Goal: Task Accomplishment & Management: Complete application form

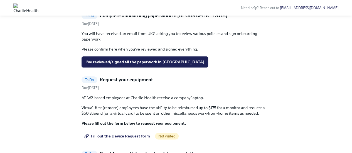
scroll to position [295, 0]
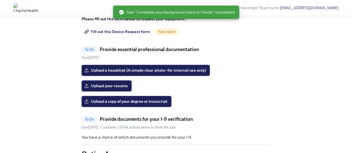
scroll to position [271, 0]
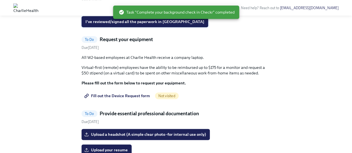
click at [124, 24] on span "I've reviewed/signed all the paperwork in [GEOGRAPHIC_DATA]" at bounding box center [144, 22] width 119 height 6
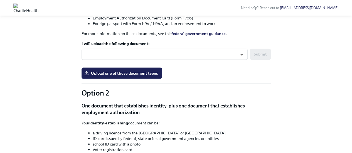
scroll to position [458, 0]
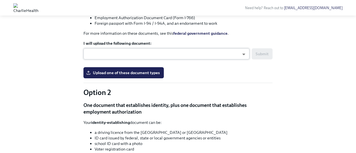
click at [182, 133] on body "Need help? Reach out to [EMAIL_ADDRESS][DOMAIN_NAME] Hi [PERSON_NAME]! This is …" at bounding box center [178, 30] width 356 height 976
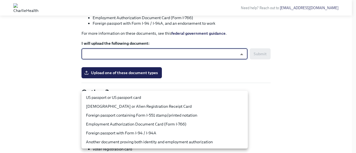
click at [163, 103] on li "[DEMOGRAPHIC_DATA] or Alien Registration Receipt Card" at bounding box center [165, 106] width 166 height 9
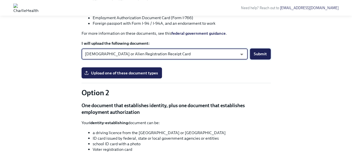
click at [265, 57] on span "Submit" at bounding box center [260, 54] width 13 height 6
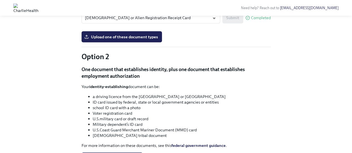
scroll to position [525, 0]
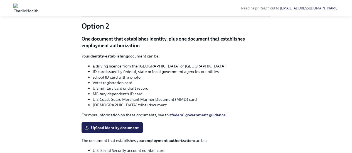
click at [141, 9] on span "Upload one of these document types" at bounding box center [121, 6] width 73 height 6
click at [0, 0] on input "Upload one of these document types" at bounding box center [0, 0] width 0 height 0
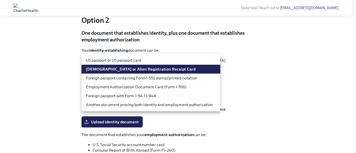
click at [143, 61] on li "US passport or US passport card" at bounding box center [151, 60] width 139 height 9
type input "tm035QtdH"
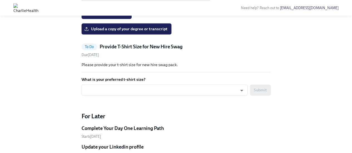
scroll to position [341, 0]
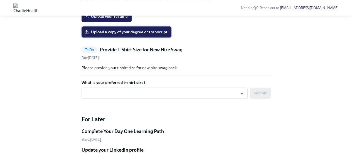
click at [97, 35] on span "Upload a copy of your degree or transcript" at bounding box center [126, 32] width 82 height 6
click at [0, 0] on input "Upload a copy of your degree or transcript" at bounding box center [0, 0] width 0 height 0
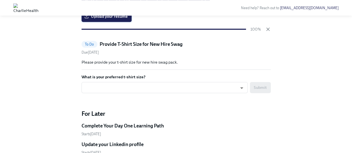
click at [120, 19] on span "Upload your resume" at bounding box center [106, 17] width 42 height 6
click at [0, 0] on input "Upload your resume" at bounding box center [0, 0] width 0 height 0
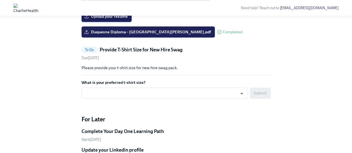
click at [111, 19] on span "Upload your resume" at bounding box center [106, 17] width 42 height 6
click at [0, 0] on input "Upload your resume" at bounding box center [0, 0] width 0 height 0
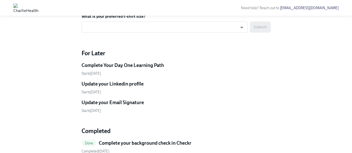
scroll to position [408, 0]
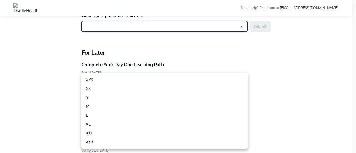
click at [105, 107] on li "M" at bounding box center [165, 106] width 166 height 9
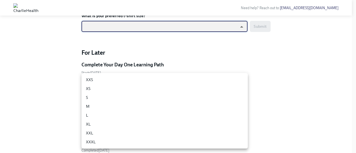
type input "UEGyU4SCa"
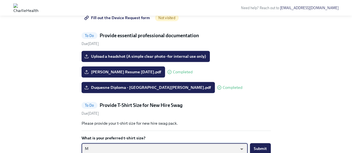
scroll to position [285, 0]
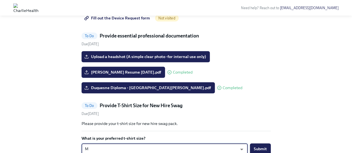
click at [131, 21] on span "Fill out the Device Request form" at bounding box center [117, 18] width 65 height 6
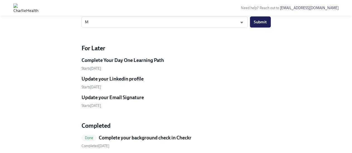
scroll to position [347, 0]
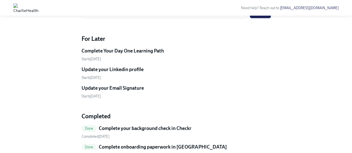
click at [256, 15] on span "Submit" at bounding box center [260, 13] width 13 height 6
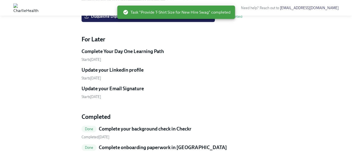
scroll to position [282, 0]
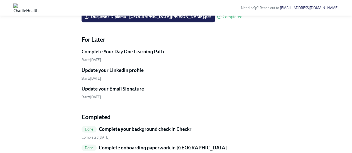
click at [0, 0] on input "Upload a headshot (A simple clear photo -for internal use only)" at bounding box center [0, 0] width 0 height 0
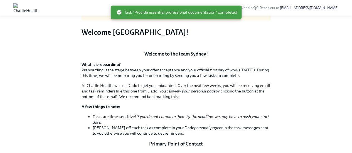
scroll to position [0, 0]
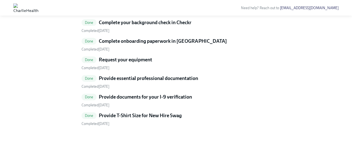
scroll to position [396, 0]
